Goal: Find specific page/section: Find specific page/section

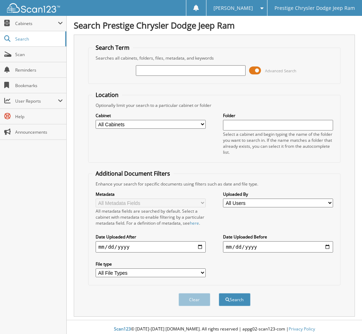
click at [328, 162] on fieldset "Location Optionally limit your search to a particular cabinet or folder Cabinet…" at bounding box center [214, 127] width 252 height 72
click at [147, 70] on input "text" at bounding box center [191, 70] width 110 height 11
type input "40795a"
click at [218, 293] on button "Search" at bounding box center [234, 299] width 32 height 13
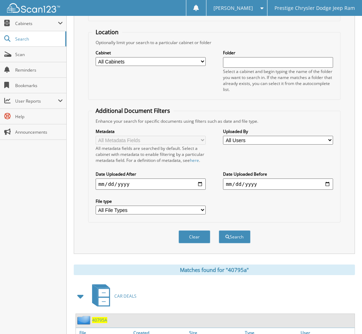
scroll to position [176, 0]
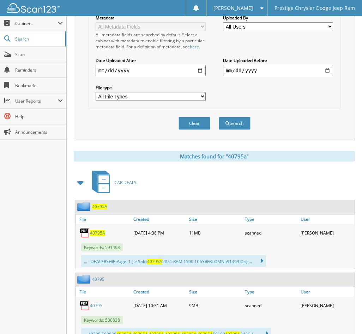
click at [92, 234] on span "40795A" at bounding box center [97, 233] width 15 height 6
